Goal: Task Accomplishment & Management: Complete application form

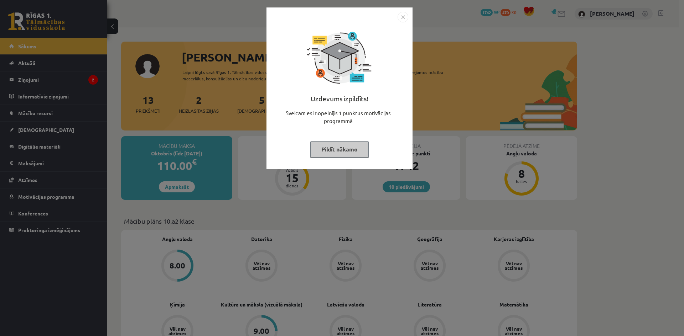
click at [342, 147] on button "Pildīt nākamo" at bounding box center [339, 149] width 58 height 16
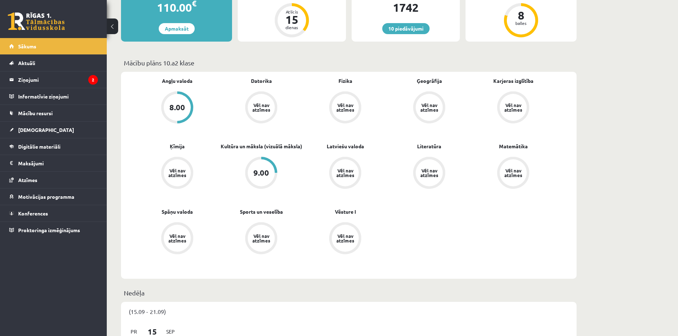
scroll to position [159, 0]
click at [284, 148] on link "Kultūra un māksla (vizuālā māksla)" at bounding box center [262, 145] width 82 height 7
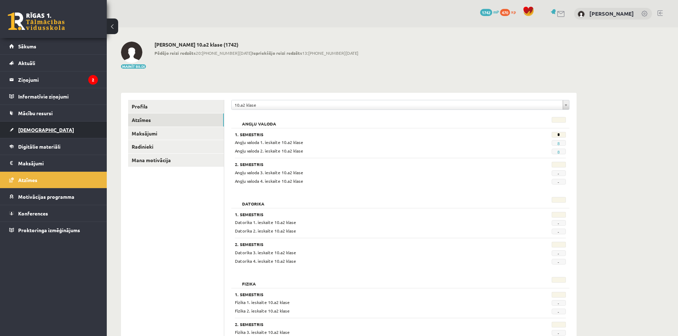
click at [75, 128] on link "[DEMOGRAPHIC_DATA]" at bounding box center [53, 130] width 89 height 16
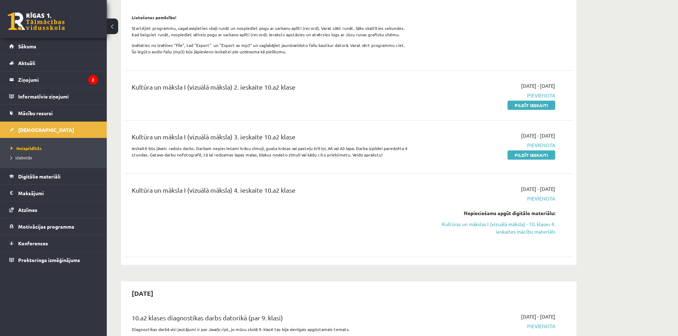
scroll to position [222, 0]
click at [530, 159] on link "Pildīt ieskaiti" at bounding box center [532, 154] width 48 height 9
click at [546, 159] on link "Pildīt ieskaiti" at bounding box center [532, 154] width 48 height 9
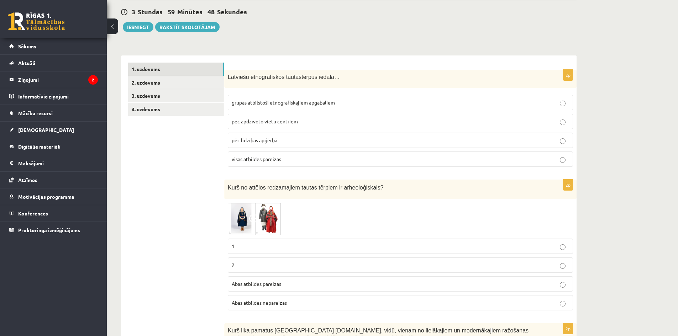
scroll to position [83, 0]
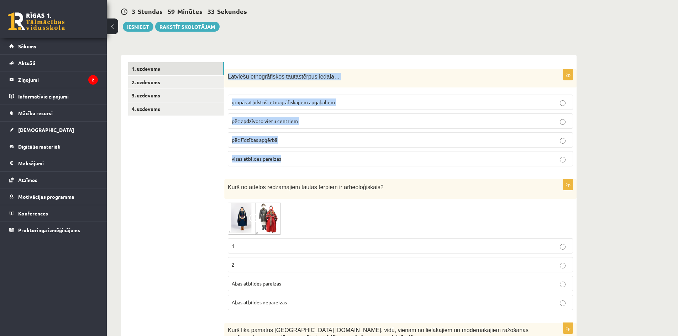
drag, startPoint x: 226, startPoint y: 77, endPoint x: 316, endPoint y: 162, distance: 124.2
click at [316, 162] on div "2p Latviešu etnogrāfiskos tautastērpus iedala… grupās atbilstoši etnogrāfiskaji…" at bounding box center [400, 120] width 352 height 103
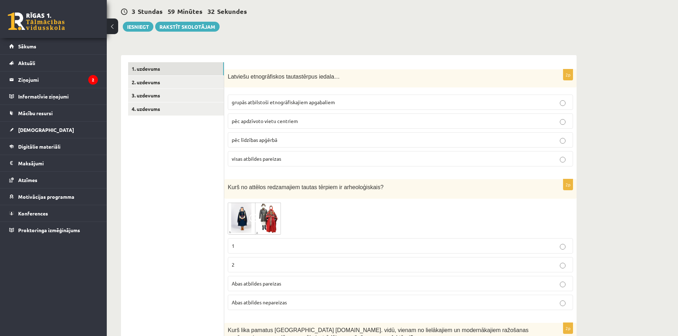
click at [256, 160] on span "visas atbildes pareizas" at bounding box center [256, 159] width 49 height 6
click at [261, 158] on span "visas atbildes pareizas" at bounding box center [256, 159] width 49 height 6
click at [260, 103] on span "grupās atbilstoši etnogrāfiskajiem apgabaliem" at bounding box center [283, 102] width 103 height 6
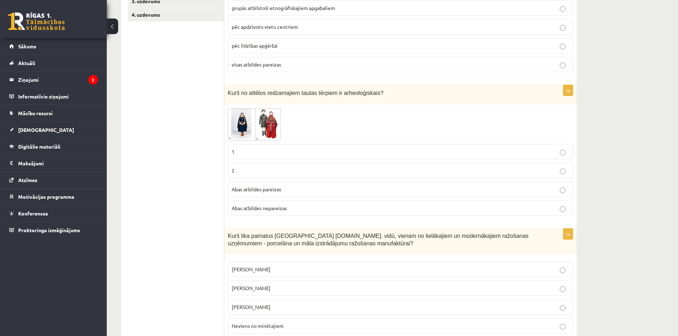
scroll to position [177, 0]
click at [266, 188] on span "Abas atbildes pareizas" at bounding box center [256, 189] width 49 height 6
click at [246, 125] on img at bounding box center [254, 124] width 53 height 32
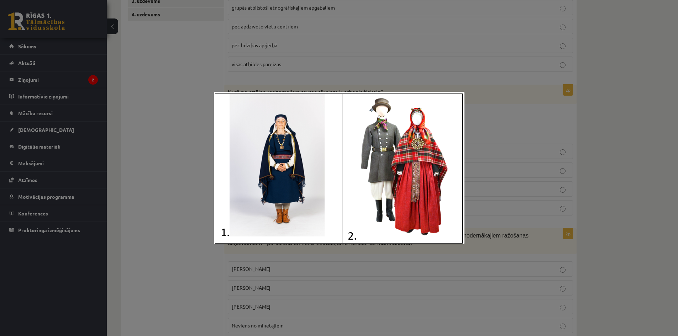
click at [191, 124] on div at bounding box center [339, 168] width 678 height 336
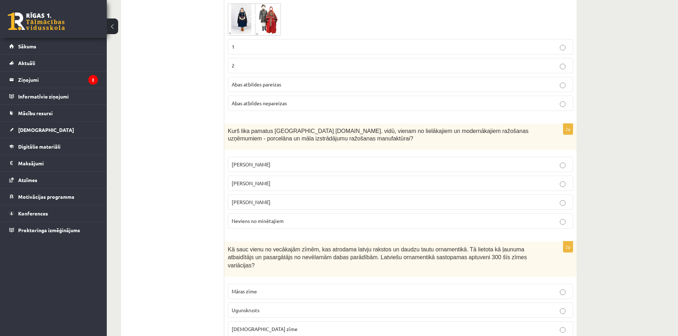
scroll to position [283, 0]
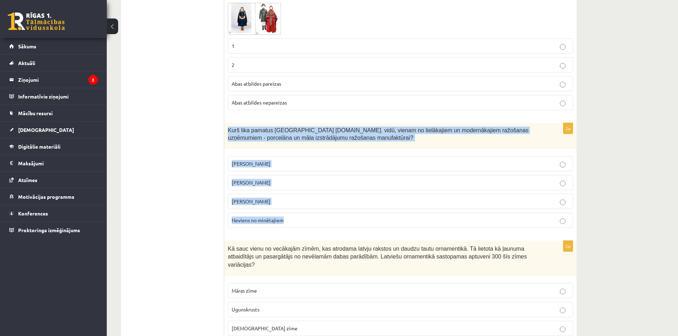
drag, startPoint x: 226, startPoint y: 131, endPoint x: 290, endPoint y: 213, distance: 104.5
click at [290, 213] on div "2p Kurš lika pamatus Rīgā 19.gs. vidū, vienam no lielākajiem un modernākajiem r…" at bounding box center [400, 178] width 352 height 110
click at [293, 219] on p "Neviens no minētajiem" at bounding box center [400, 220] width 337 height 7
drag, startPoint x: 229, startPoint y: 129, endPoint x: 295, endPoint y: 216, distance: 110.2
click at [295, 216] on div "2p Kurš lika pamatus Rīgā 19.gs. vidū, vienam no lielākajiem un modernākajiem r…" at bounding box center [400, 178] width 352 height 110
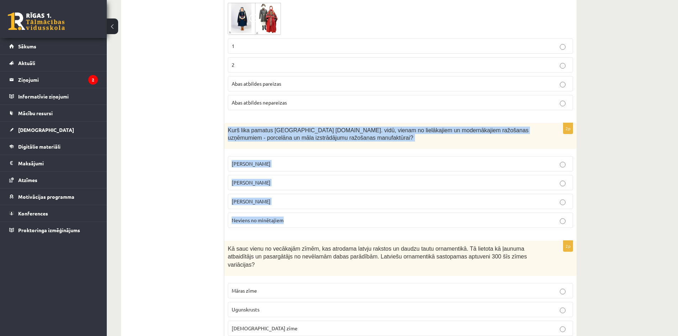
copy div "Kurš lika pamatus Rīgā 19.gs. vidū, vienam no lielākajiem un modernākajiem ražo…"
click at [289, 165] on p "Sidors Kuzņecovs" at bounding box center [400, 163] width 337 height 7
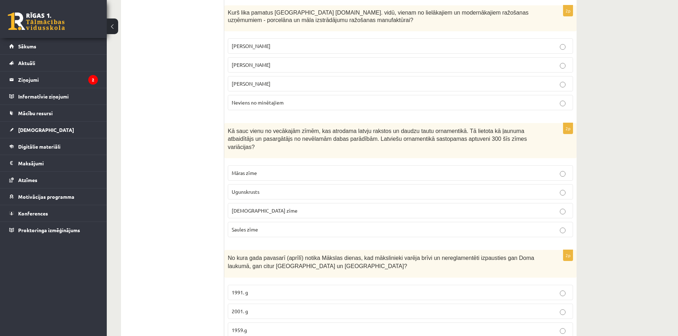
scroll to position [402, 0]
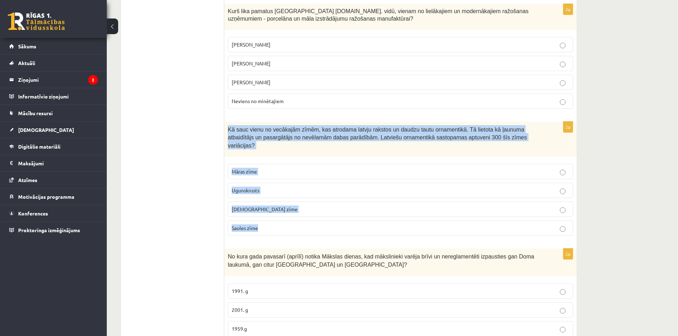
drag, startPoint x: 224, startPoint y: 128, endPoint x: 276, endPoint y: 219, distance: 105.0
click at [276, 219] on div "2p Kā sauc vienu no vecākajām zīmēm, kas atrodama latvju rakstos un daudzu taut…" at bounding box center [400, 182] width 352 height 120
copy div "Kā sauc vienu no vecākajām zīmēm, kas atrodama latvju rakstos un daudzu tautu o…"
click at [286, 187] on p "Ugunskrusts" at bounding box center [400, 190] width 337 height 7
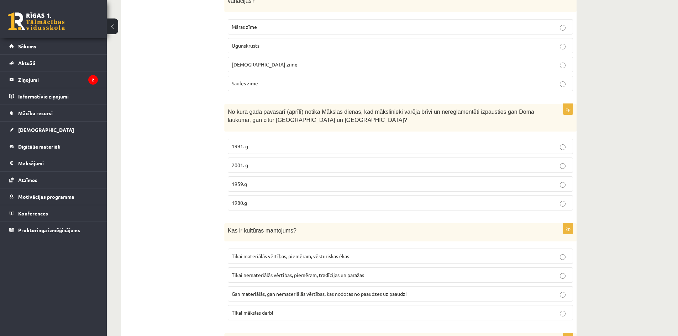
scroll to position [551, 0]
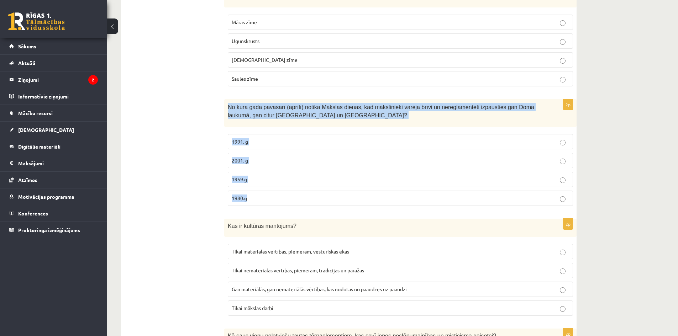
drag, startPoint x: 227, startPoint y: 98, endPoint x: 266, endPoint y: 189, distance: 98.4
click at [266, 189] on div "2p No kura gada pavasarī (aprīlī) notika Mākslas dienas, kad mākslinieki varēja…" at bounding box center [400, 155] width 352 height 112
copy div "No kura gada pavasarī (aprīlī) notika Mākslas dienas, kad mākslinieki varēja br…"
click at [294, 195] on p "1980.g" at bounding box center [400, 198] width 337 height 7
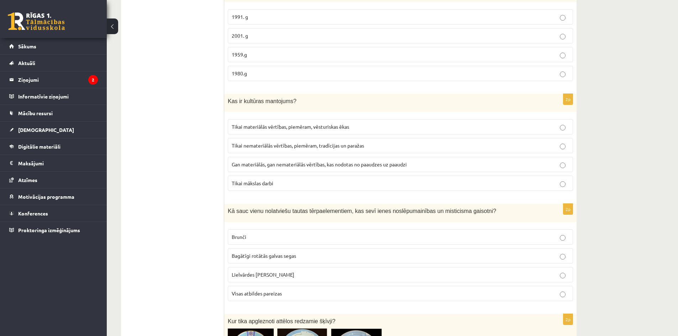
scroll to position [677, 0]
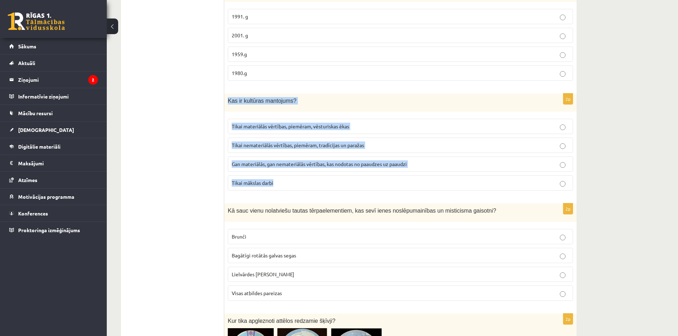
drag, startPoint x: 226, startPoint y: 93, endPoint x: 288, endPoint y: 181, distance: 108.3
click at [288, 181] on div "2p Kas ir kultūras mantojums? Tikai materiālās vērtības, piemēram, vēsturiskas …" at bounding box center [400, 145] width 352 height 103
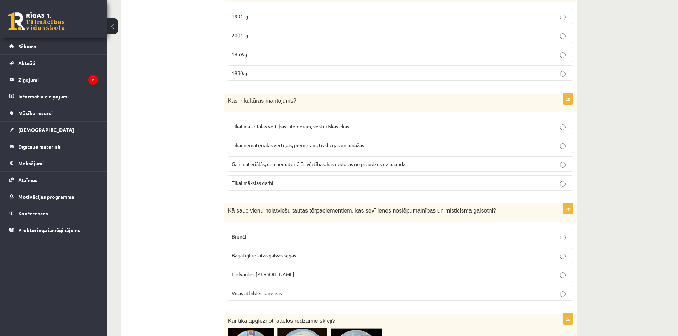
click at [358, 163] on label "Gan materiālās, gan nemateriālās vērtības, kas nodotas no paaudzes uz paaudzi" at bounding box center [400, 164] width 345 height 15
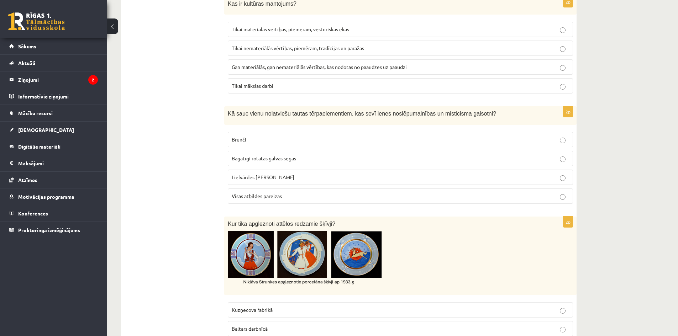
scroll to position [774, 0]
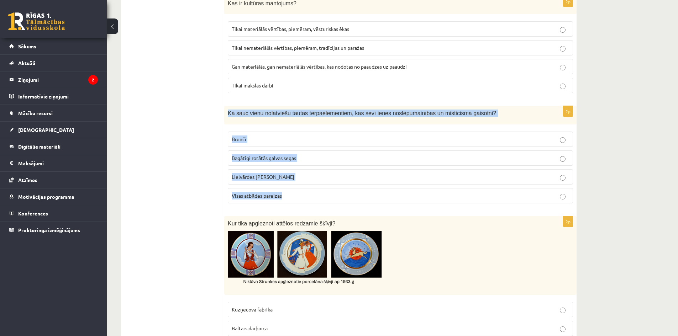
drag, startPoint x: 225, startPoint y: 103, endPoint x: 305, endPoint y: 182, distance: 112.5
click at [305, 182] on div "2p Kā sauc vienu no latviešu tautas tērpa elementiem, kas sevī ienes noslēpumai…" at bounding box center [400, 157] width 352 height 103
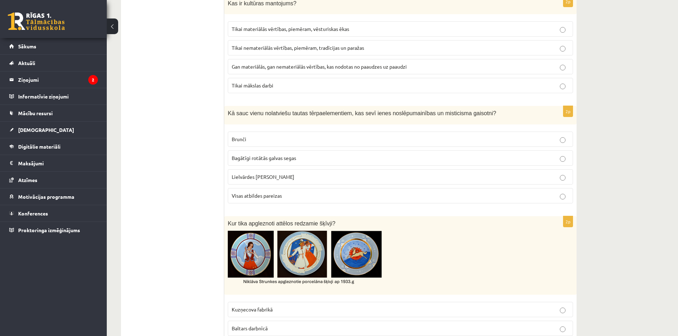
click at [188, 168] on ul "1. uzdevums 2. uzdevums 3. uzdevums 4. uzdevums" at bounding box center [176, 268] width 96 height 1794
click at [268, 192] on p "Visas atbildes pareizas" at bounding box center [400, 195] width 337 height 7
drag, startPoint x: 219, startPoint y: 103, endPoint x: 292, endPoint y: 180, distance: 105.5
click at [292, 180] on div "**********" at bounding box center [349, 267] width 456 height 1808
click at [214, 184] on ul "1. uzdevums 2. uzdevums 3. uzdevums 4. uzdevums" at bounding box center [176, 268] width 96 height 1794
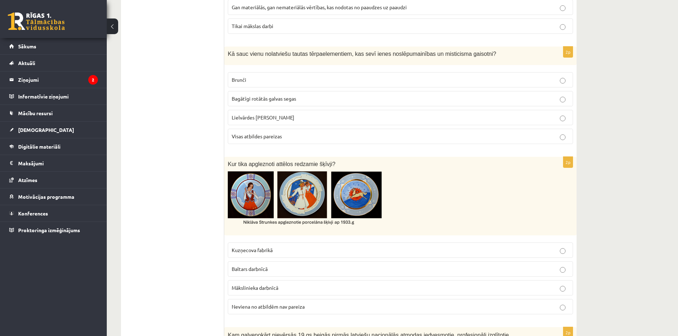
scroll to position [834, 0]
click at [273, 247] on span "Kuzņecova fabrikā" at bounding box center [252, 250] width 41 height 6
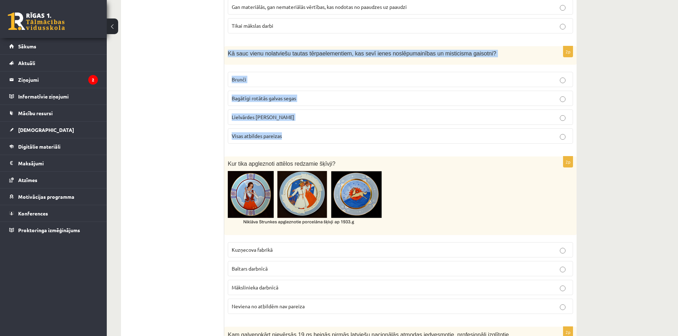
drag, startPoint x: 226, startPoint y: 46, endPoint x: 292, endPoint y: 132, distance: 108.4
click at [292, 132] on div "2p Kā sauc vienu no latviešu tautas tērpa elementiem, kas sevī ienes noslēpumai…" at bounding box center [400, 97] width 352 height 103
copy div "Kā sauc vienu no latviešu tautas tērpa elementiem, kas sevī ienes noslēpumainīb…"
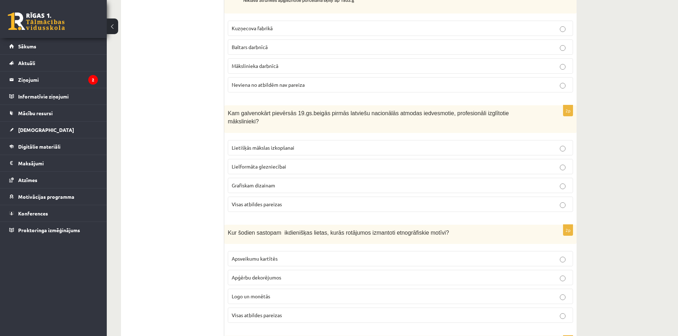
scroll to position [1056, 0]
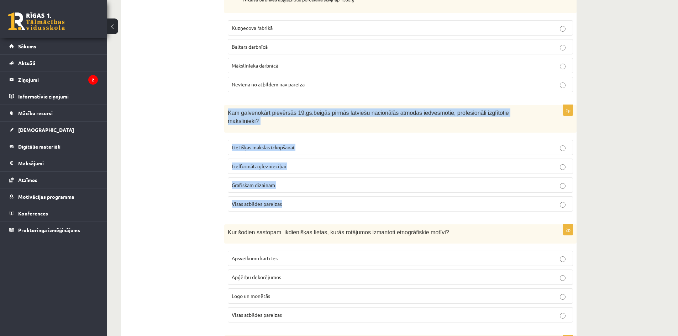
drag, startPoint x: 225, startPoint y: 109, endPoint x: 295, endPoint y: 182, distance: 101.5
click at [295, 182] on div "2p Kam galvenokārt pievērsās 19.gs.beigās pirmās latviešu nacionālās atmodas ie…" at bounding box center [400, 161] width 352 height 112
copy div "Kam galvenokārt pievērsās 19.gs.beigās pirmās latviešu nacionālās atmodas iedve…"
click at [322, 144] on p "Lietišķās mākslas izkopšanai" at bounding box center [400, 147] width 337 height 7
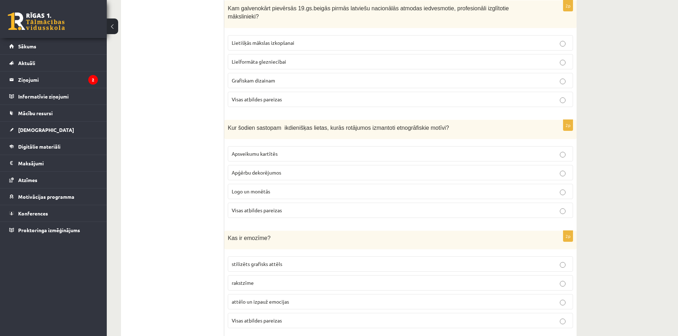
scroll to position [1161, 0]
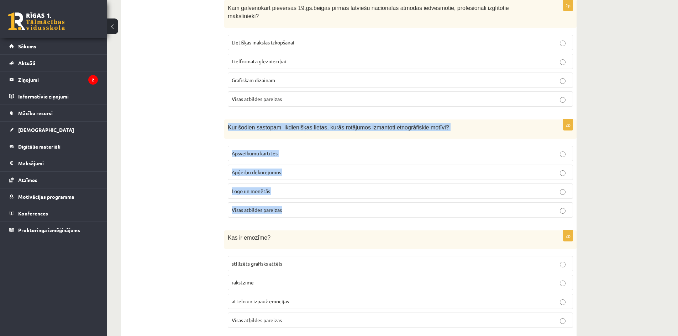
drag, startPoint x: 225, startPoint y: 110, endPoint x: 310, endPoint y: 190, distance: 116.6
click at [310, 190] on div "2p Kur šodien sastopam ikdienišķas lietas, kurās rotājumos izmantoti etnogrāfis…" at bounding box center [400, 172] width 352 height 104
copy div "Kur šodien sastopam ikdienišķas lietas, kurās rotājumos izmantoti etnogrāfiskie…"
click at [309, 206] on p "Visas atbildes pareizas" at bounding box center [400, 209] width 337 height 7
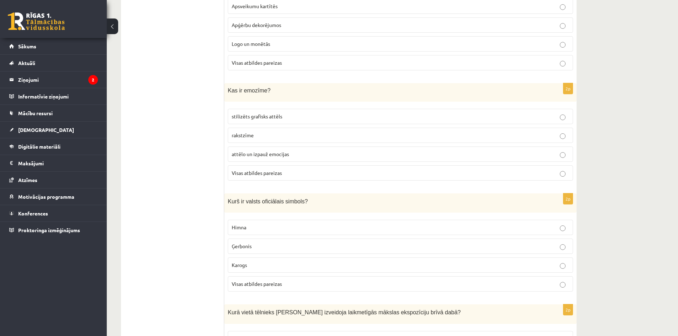
scroll to position [1309, 0]
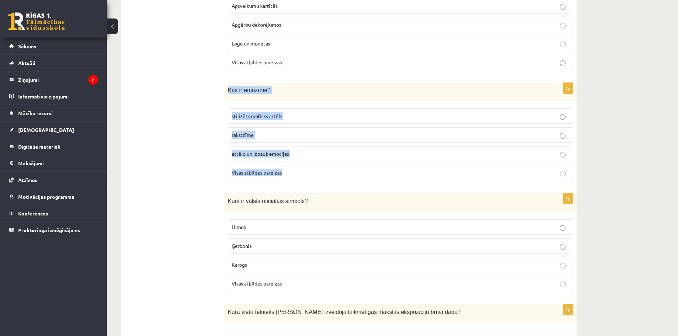
drag, startPoint x: 226, startPoint y: 72, endPoint x: 292, endPoint y: 165, distance: 113.6
click at [292, 165] on div "2p Kas ir emozīme? stilizēts grafisks attēls rakstzīme attēlo un izpauž emocija…" at bounding box center [400, 134] width 352 height 103
copy div "Kas ir emozīme? stilizēts grafisks attēls rakstzīme attēlo un izpauž emocijas V…"
click at [310, 146] on label "attēlo un izpauž emocijas" at bounding box center [400, 153] width 345 height 15
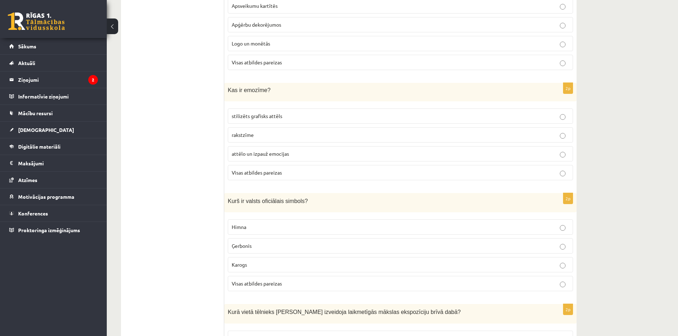
click at [258, 281] on span "Visas atbildes pareizas" at bounding box center [257, 284] width 50 height 6
drag, startPoint x: 225, startPoint y: 188, endPoint x: 299, endPoint y: 271, distance: 111.2
click at [299, 271] on div "2p Kurš ir valsts oficiālais simbols? Himna Ģerbonis Karogs Visas atbildes pare…" at bounding box center [400, 245] width 352 height 104
copy div "Kurš ir valsts oficiālais simbols? Himna Ģerbonis Karogs Visas atbildes pareizas"
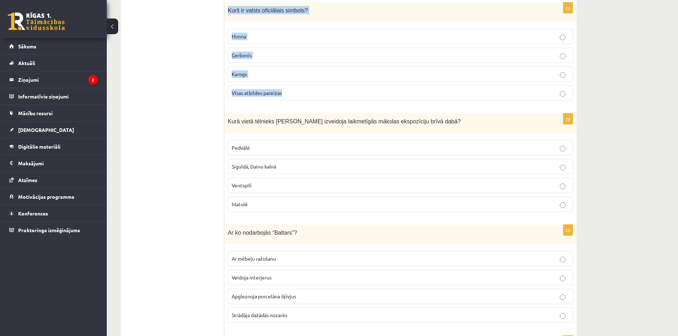
scroll to position [1500, 0]
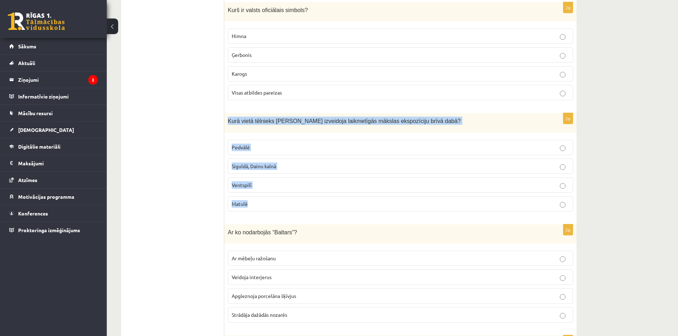
drag, startPoint x: 225, startPoint y: 103, endPoint x: 284, endPoint y: 184, distance: 100.7
click at [284, 184] on div "2p Kurā vietā tēlnieks Ojārs Feldbergs izveidoja laikmetīgās mākslas ekspozīcij…" at bounding box center [400, 165] width 352 height 104
copy div "Kurā vietā tēlnieks Ojārs Feldbergs izveidoja laikmetīgās mākslas ekspozīciju b…"
click at [300, 144] on p "Pedvālē" at bounding box center [400, 147] width 337 height 7
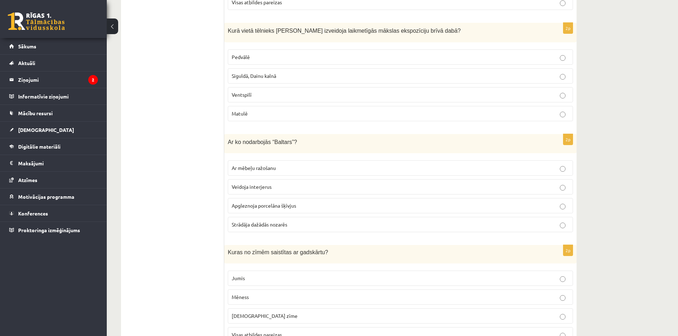
scroll to position [1593, 0]
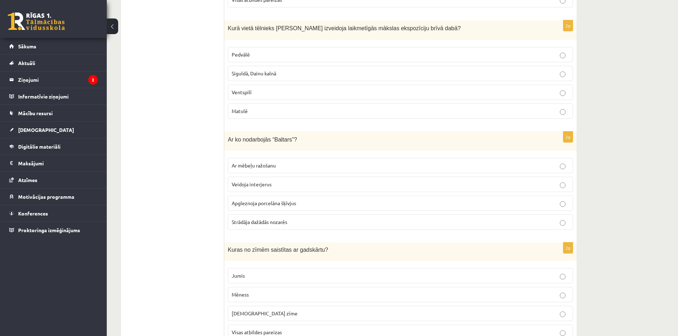
drag, startPoint x: 220, startPoint y: 122, endPoint x: 308, endPoint y: 202, distance: 118.2
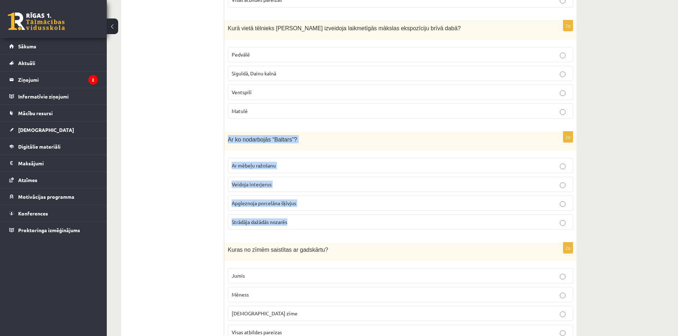
drag, startPoint x: 228, startPoint y: 121, endPoint x: 308, endPoint y: 209, distance: 118.4
click at [308, 209] on div "2p Ar ko nodarbojās “Baltars”? Ar mēbeļu ražošanu Veidoja interjerus Apgleznoja…" at bounding box center [400, 184] width 352 height 104
copy div "Ar ko nodarbojās “Baltars”? Ar mēbeļu ražošanu Veidoja interjerus Apgleznoja po…"
click at [323, 200] on p "Apgleznoja porcelāna šķīvjus" at bounding box center [400, 203] width 337 height 7
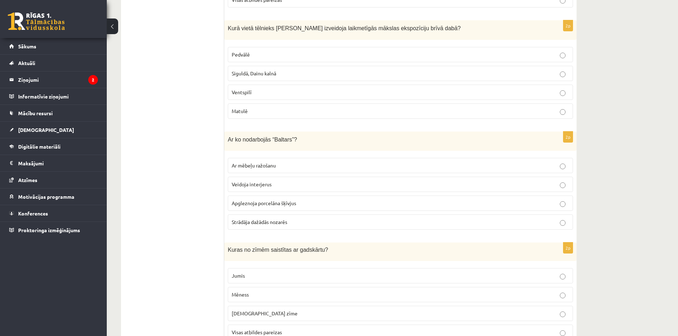
scroll to position [1608, 0]
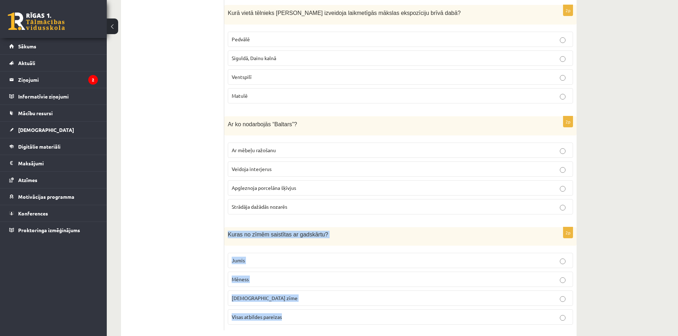
drag, startPoint x: 228, startPoint y: 216, endPoint x: 290, endPoint y: 296, distance: 101.5
click at [290, 296] on div "2p Kuras no zīmēm saistītas ar gadskārtu? Jumis Mēness Dieva zīme Visas atbilde…" at bounding box center [400, 278] width 352 height 103
click at [290, 310] on label "Visas atbildes pareizas" at bounding box center [400, 317] width 345 height 15
drag, startPoint x: 228, startPoint y: 220, endPoint x: 298, endPoint y: 297, distance: 104.6
click at [298, 297] on div "2p Kuras no zīmēm saistītas ar gadskārtu? Jumis Mēness Dieva zīme Visas atbilde…" at bounding box center [400, 278] width 352 height 103
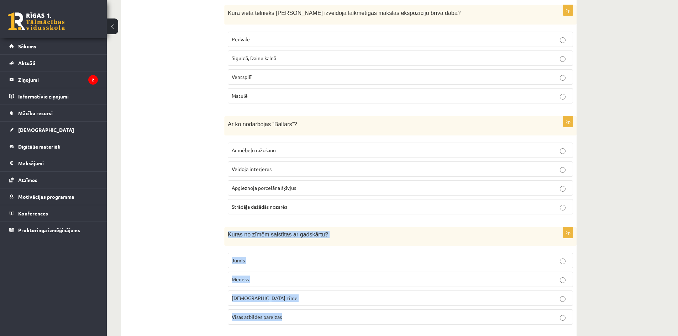
click at [326, 314] on p "Visas atbildes pareizas" at bounding box center [400, 317] width 337 height 7
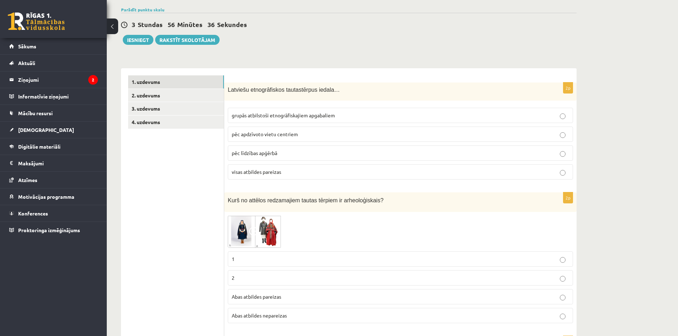
scroll to position [0, 0]
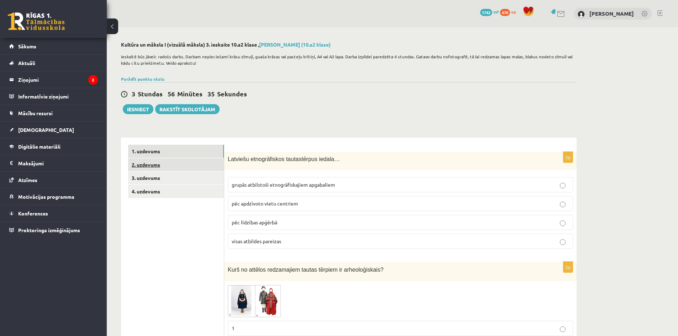
click at [181, 164] on link "2. uzdevums" at bounding box center [176, 164] width 96 height 13
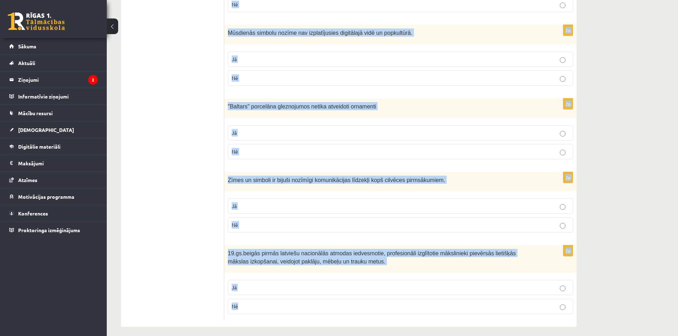
scroll to position [574, 0]
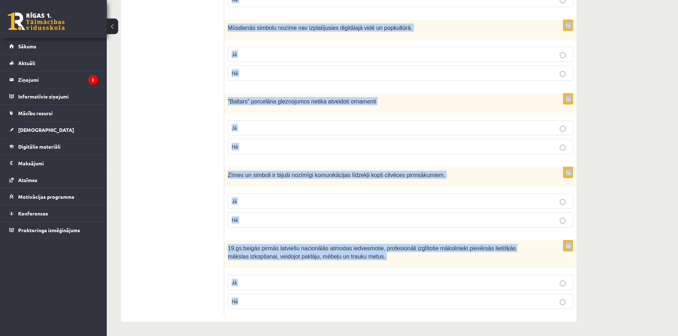
drag, startPoint x: 227, startPoint y: 126, endPoint x: 320, endPoint y: 302, distance: 199.5
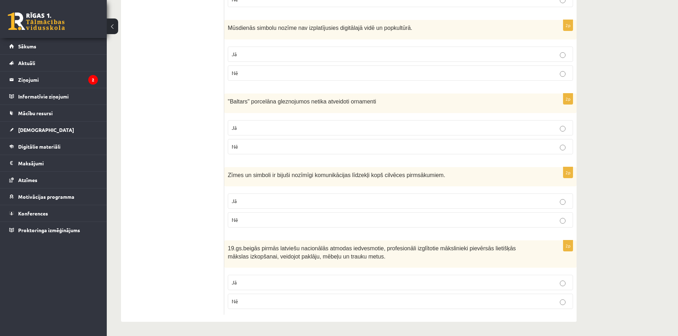
click at [351, 201] on p "Jā" at bounding box center [400, 201] width 337 height 7
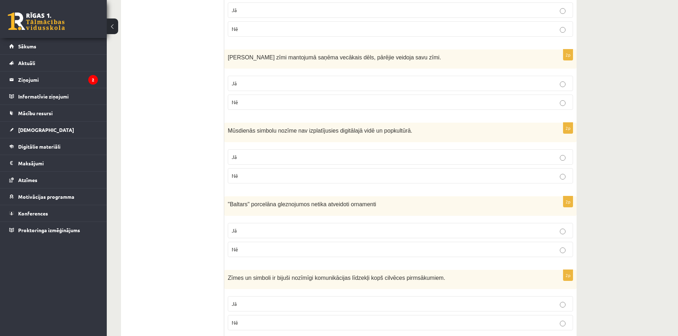
scroll to position [428, 0]
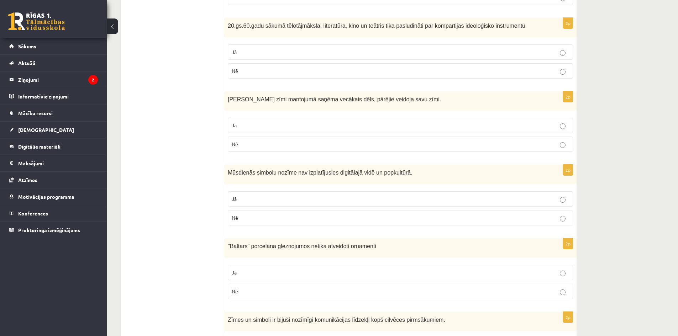
click at [332, 217] on p "Nē" at bounding box center [400, 217] width 337 height 7
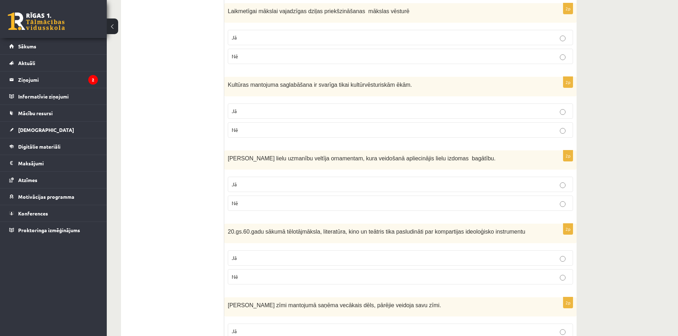
scroll to position [222, 0]
click at [312, 136] on label "Nē" at bounding box center [400, 130] width 345 height 15
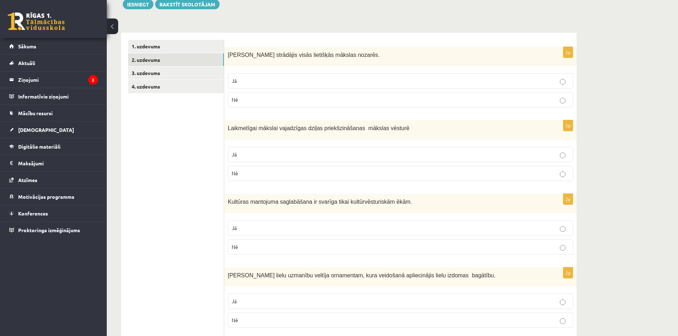
scroll to position [105, 0]
click at [302, 159] on label "Jā" at bounding box center [400, 154] width 345 height 15
click at [361, 83] on p "Jā" at bounding box center [400, 81] width 337 height 7
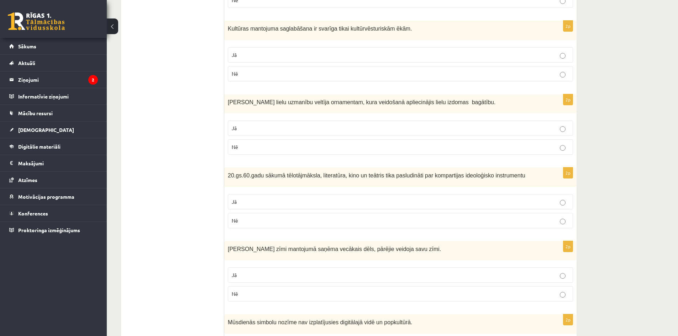
scroll to position [280, 0]
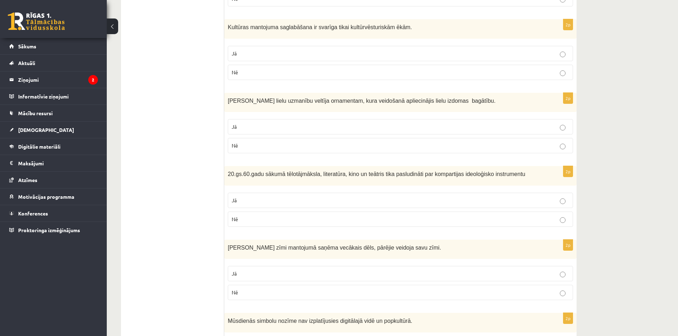
click at [297, 126] on p "Jā" at bounding box center [400, 126] width 337 height 7
click at [248, 194] on label "Jā" at bounding box center [400, 200] width 345 height 15
click at [269, 273] on p "Jā" at bounding box center [400, 273] width 337 height 7
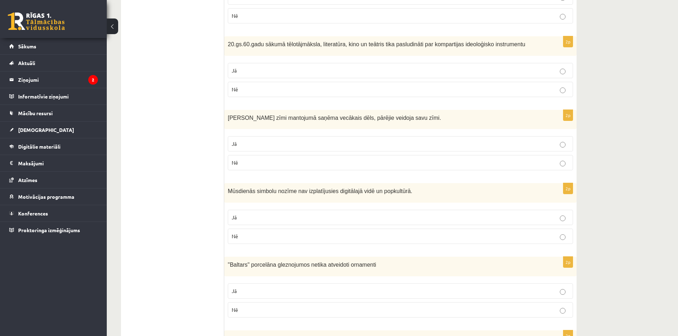
scroll to position [410, 0]
click at [275, 314] on label "Nē" at bounding box center [400, 309] width 345 height 15
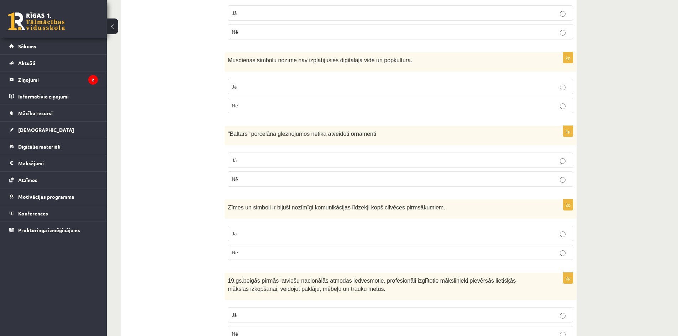
scroll to position [574, 0]
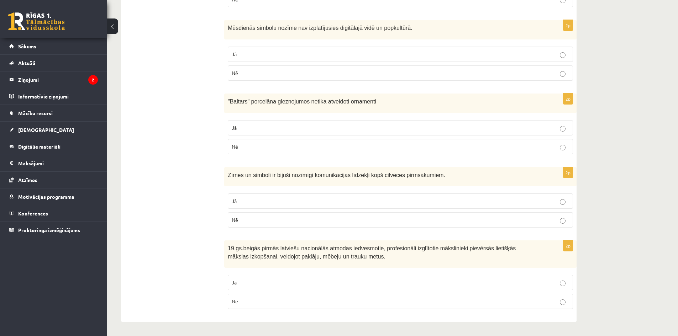
click at [253, 288] on label "Jā" at bounding box center [400, 282] width 345 height 15
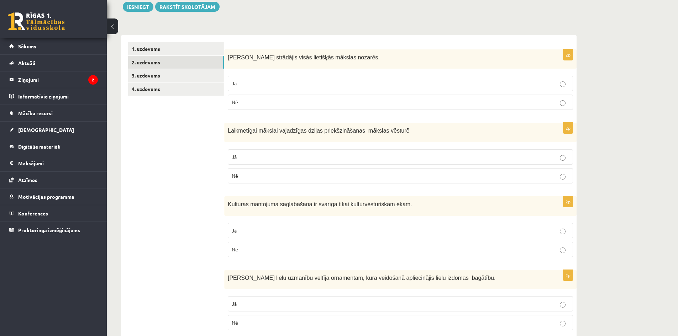
scroll to position [0, 0]
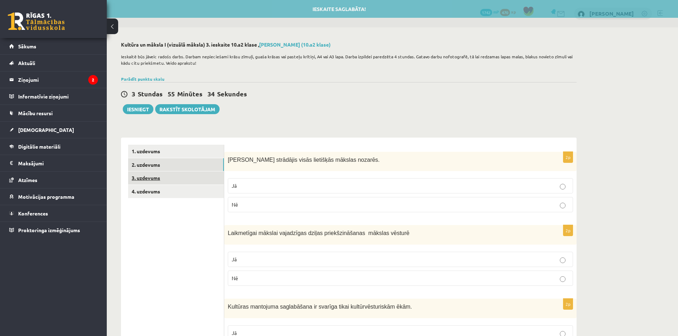
click at [173, 183] on link "3. uzdevums" at bounding box center [176, 178] width 96 height 13
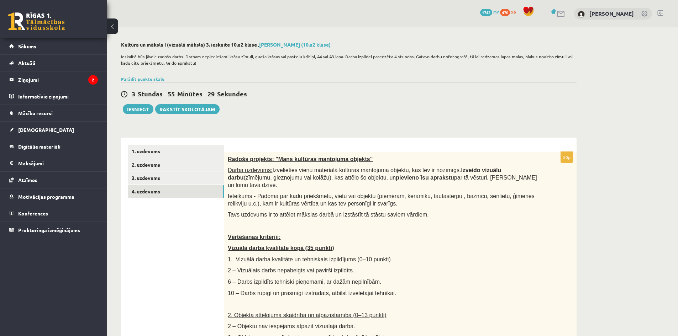
click at [194, 194] on link "4. uzdevums" at bounding box center [176, 191] width 96 height 13
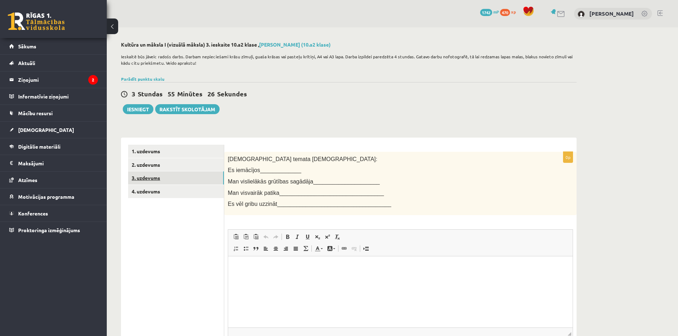
click at [178, 178] on link "3. uzdevums" at bounding box center [176, 178] width 96 height 13
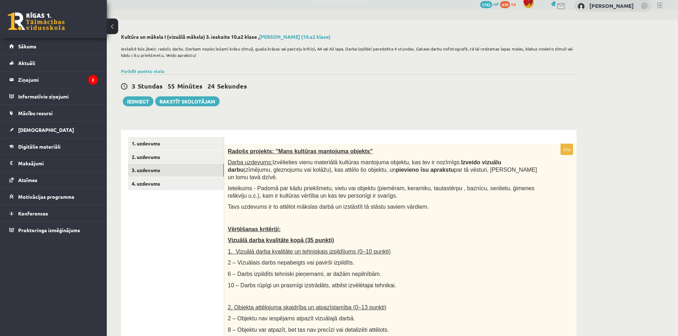
scroll to position [9, 0]
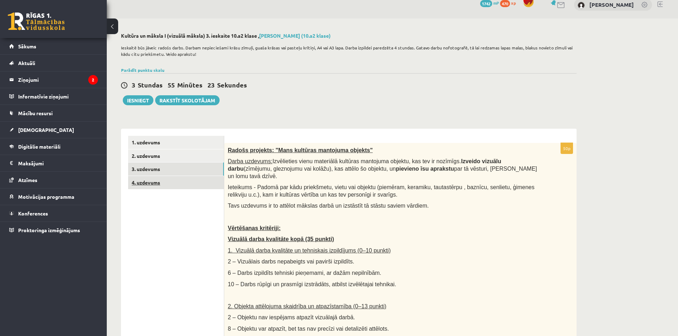
click at [202, 180] on link "4. uzdevums" at bounding box center [176, 182] width 96 height 13
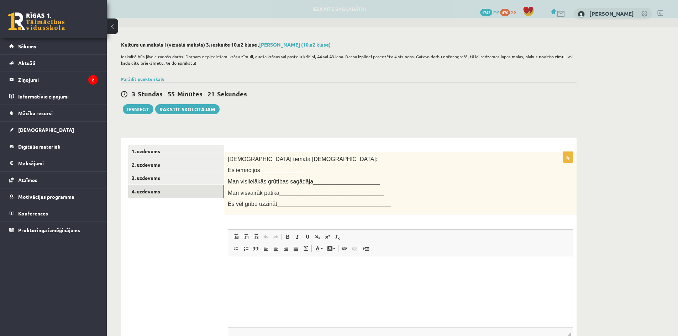
scroll to position [0, 0]
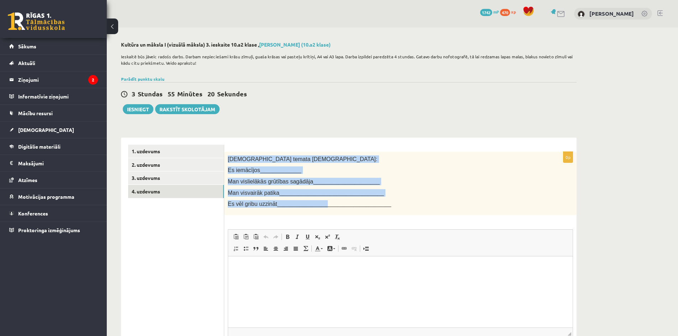
drag, startPoint x: 226, startPoint y: 157, endPoint x: 318, endPoint y: 204, distance: 102.8
click at [318, 204] on div "Šī temata ietvaros: Es iemācījos_____________ Man vislielākās grūtības sagādāja…" at bounding box center [400, 183] width 352 height 63
click at [182, 178] on link "3. uzdevums" at bounding box center [176, 178] width 96 height 13
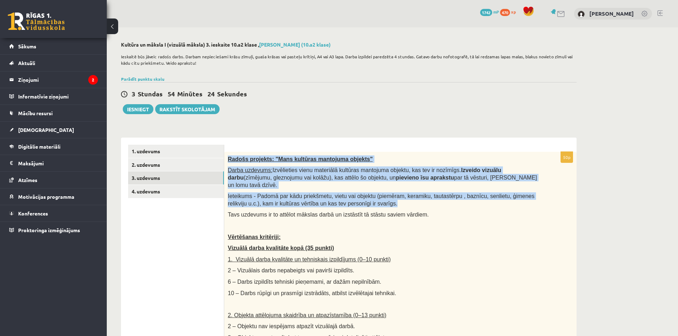
drag, startPoint x: 227, startPoint y: 158, endPoint x: 403, endPoint y: 198, distance: 180.6
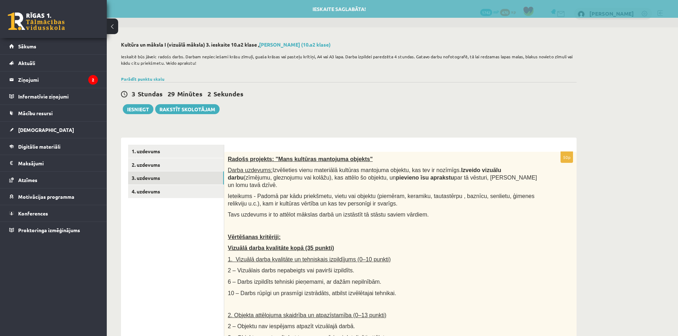
click at [347, 113] on div "3 Stundas 29 Minūtes 2 Sekundes Ieskaite saglabāta! Iesniegt Rakstīt skolotājam" at bounding box center [349, 98] width 456 height 32
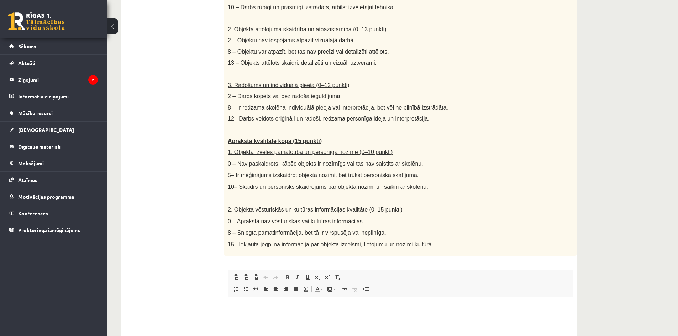
scroll to position [284, 0]
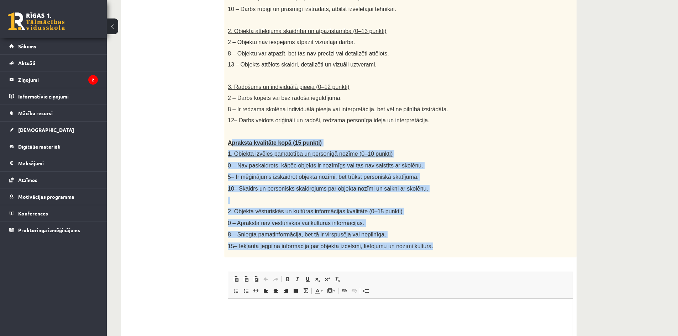
drag, startPoint x: 230, startPoint y: 136, endPoint x: 428, endPoint y: 241, distance: 223.6
click at [428, 241] on div "Radošs projekts: "Mans kultūras mantojuma objekts" Darba uzdevums: Izvēlieties …" at bounding box center [400, 63] width 352 height 390
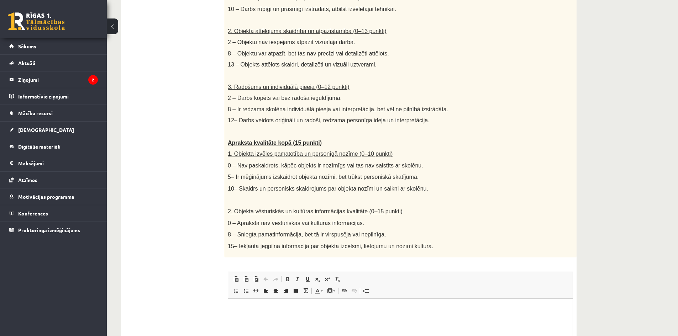
click at [203, 113] on ul "1. uzdevums 2. uzdevums 3. uzdevums 4. uzdevums" at bounding box center [176, 140] width 96 height 560
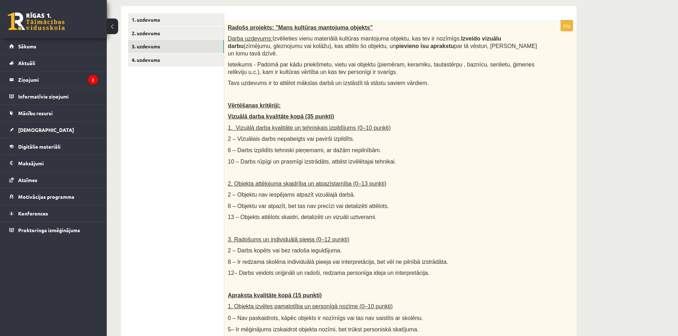
scroll to position [131, 0]
drag, startPoint x: 282, startPoint y: 47, endPoint x: 331, endPoint y: 47, distance: 48.4
click at [331, 47] on span "Izvēlieties vienu materiālā kultūras mantojuma objektu, kas tev ir nozīmīgs. Iz…" at bounding box center [382, 46] width 309 height 21
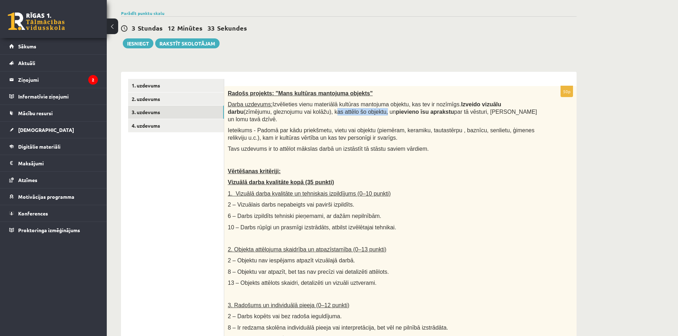
scroll to position [66, 0]
click at [256, 59] on div "Kultūra un māksla I (vizuālā māksla) 3. ieskaite 10.a2 klase , Bernards Zariņš …" at bounding box center [349, 311] width 484 height 698
